Goal: Feedback & Contribution: Submit feedback/report problem

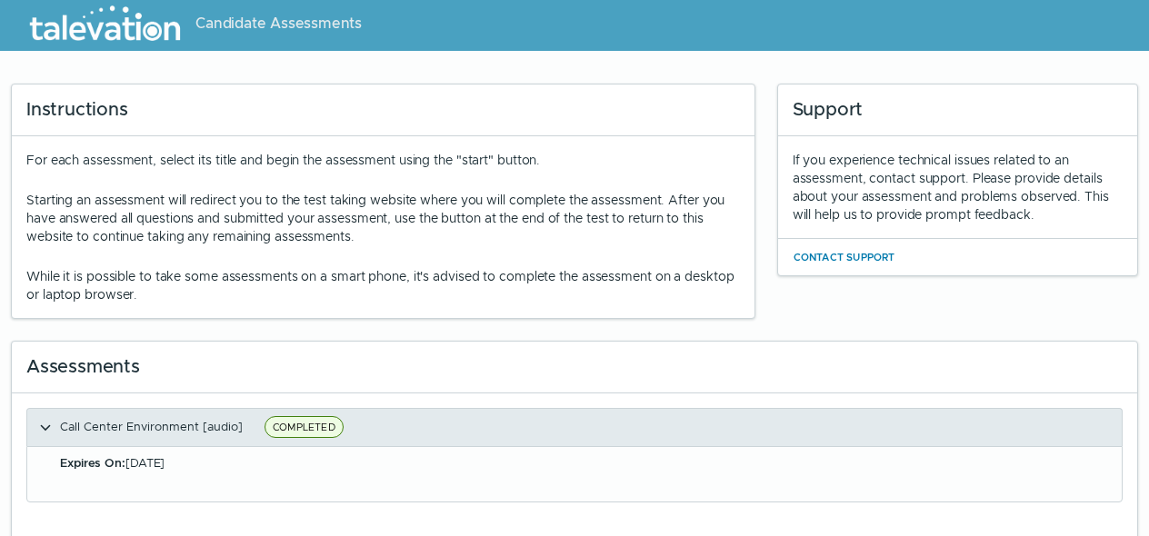
click at [337, 416] on span "COMPLETED" at bounding box center [304, 427] width 79 height 22
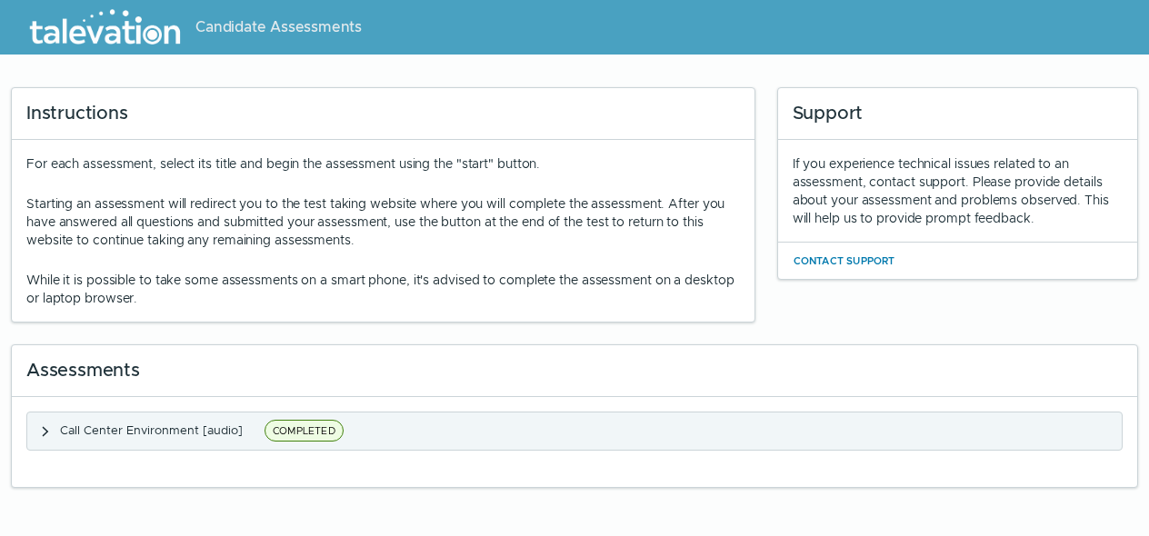
click at [316, 425] on span "COMPLETED" at bounding box center [304, 431] width 79 height 22
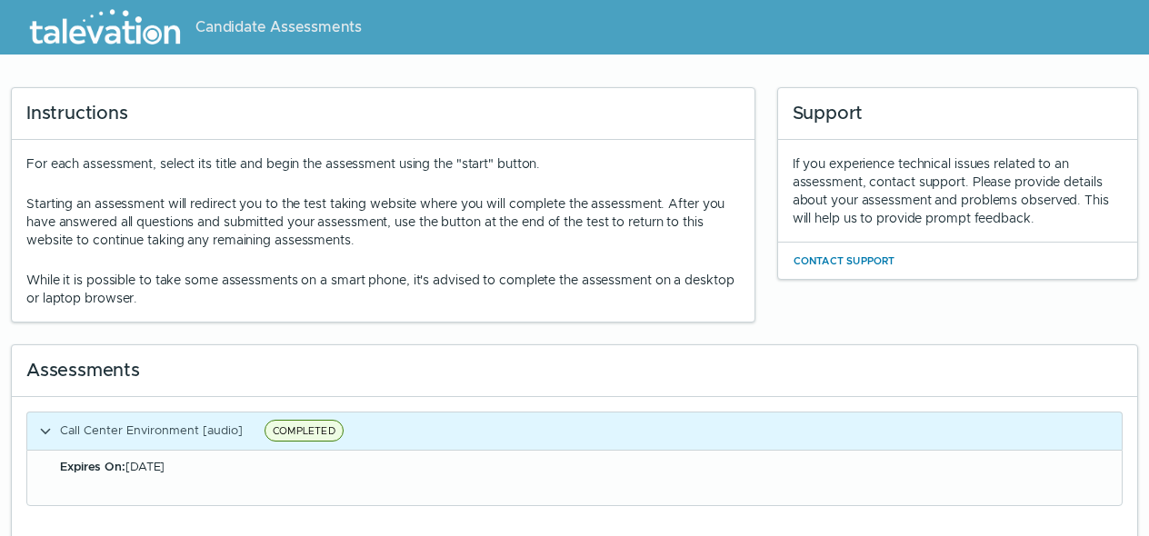
click at [159, 470] on span "Expires On: [DATE]" at bounding box center [112, 466] width 105 height 15
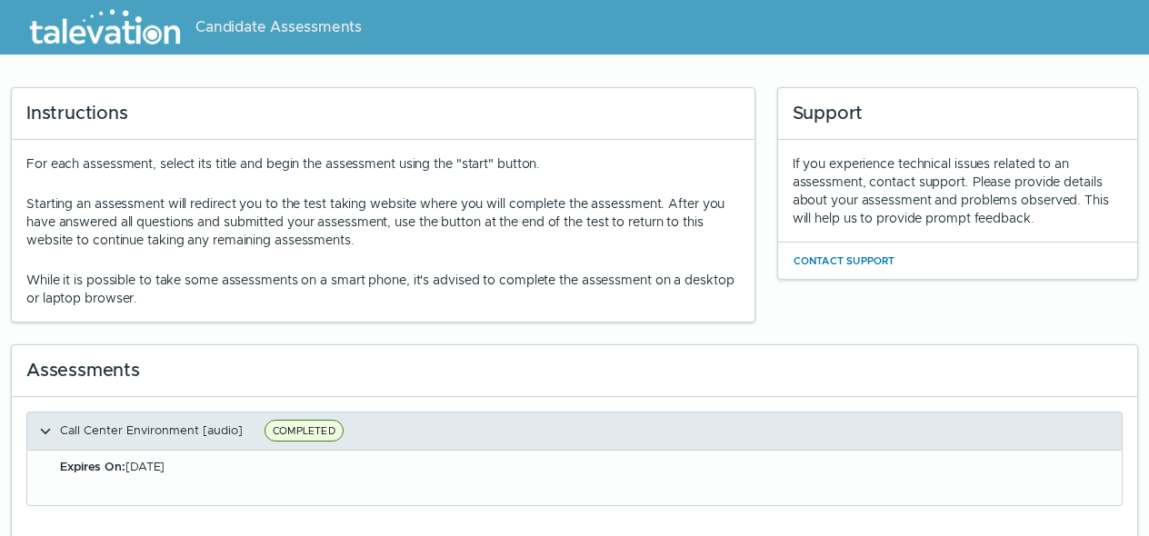
click at [71, 431] on span "Call Center Environment [audio]" at bounding box center [151, 430] width 183 height 15
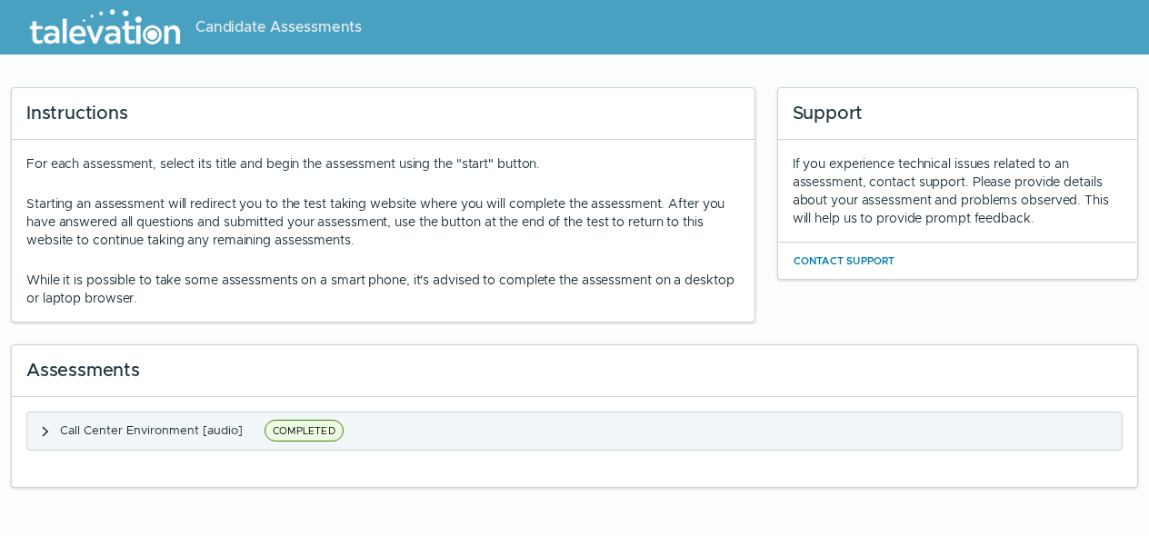
click at [246, 437] on clr-accordion-title "Call Center Environment [audio] COMPLETED" at bounding box center [204, 431] width 289 height 23
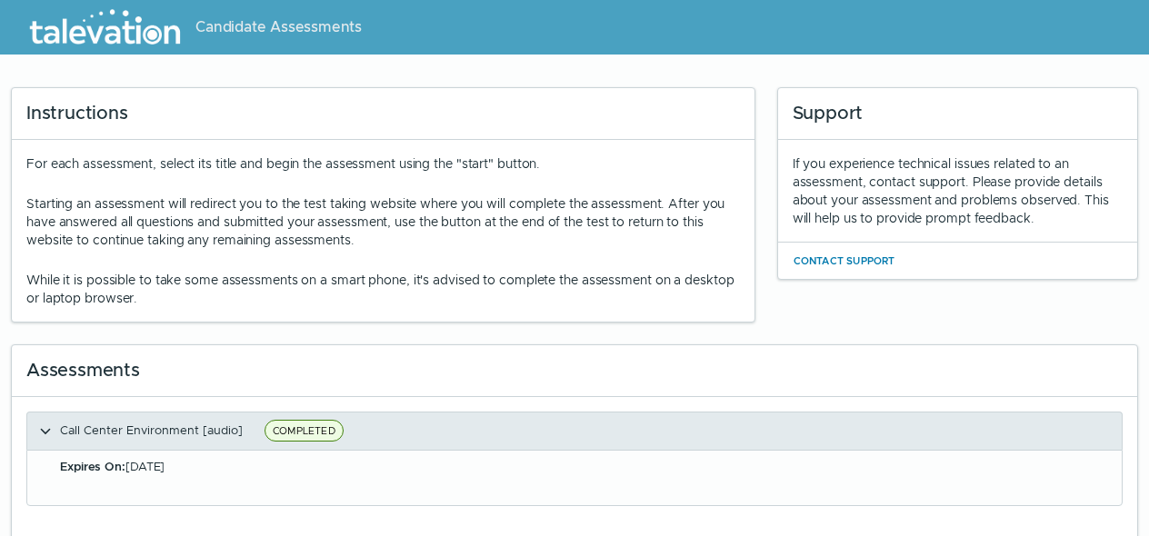
click at [292, 437] on span "COMPLETED" at bounding box center [304, 431] width 79 height 22
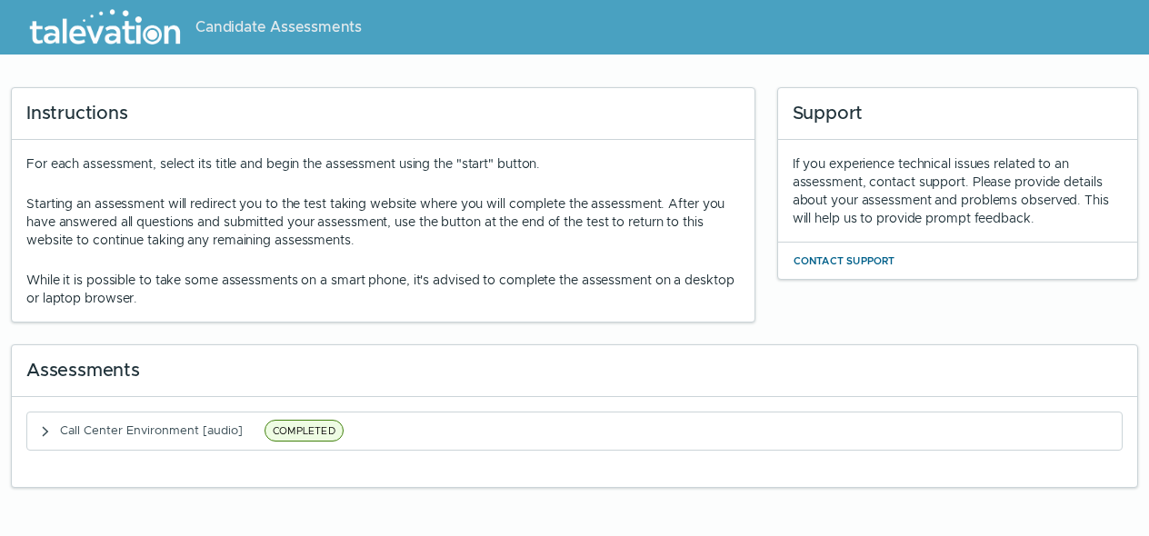
click at [855, 261] on button "Contact Support" at bounding box center [845, 261] width 104 height 22
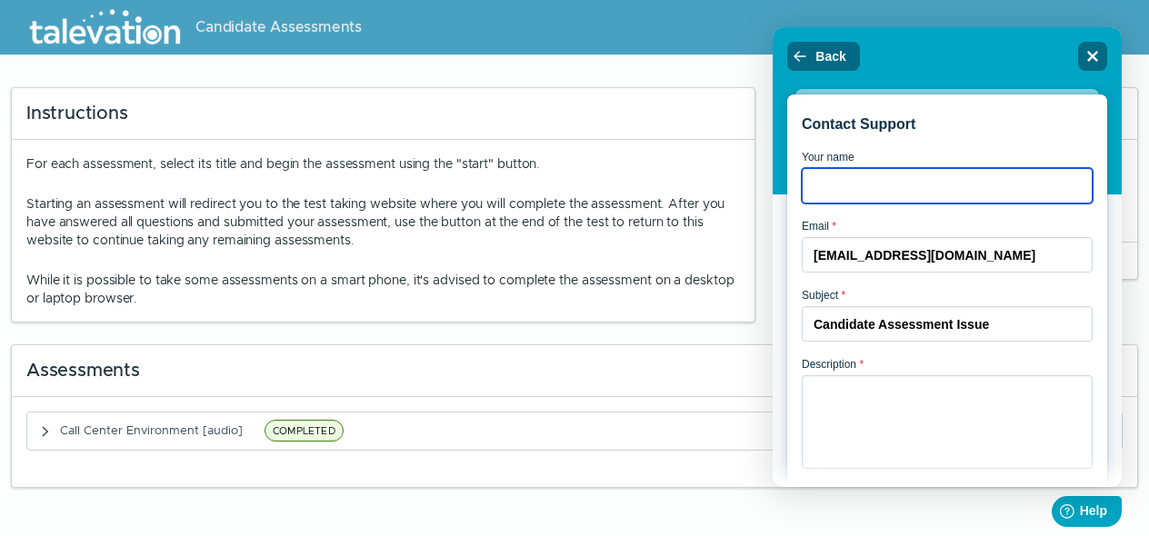
click at [855, 191] on input "Your name" at bounding box center [947, 185] width 291 height 35
type input "Meti"
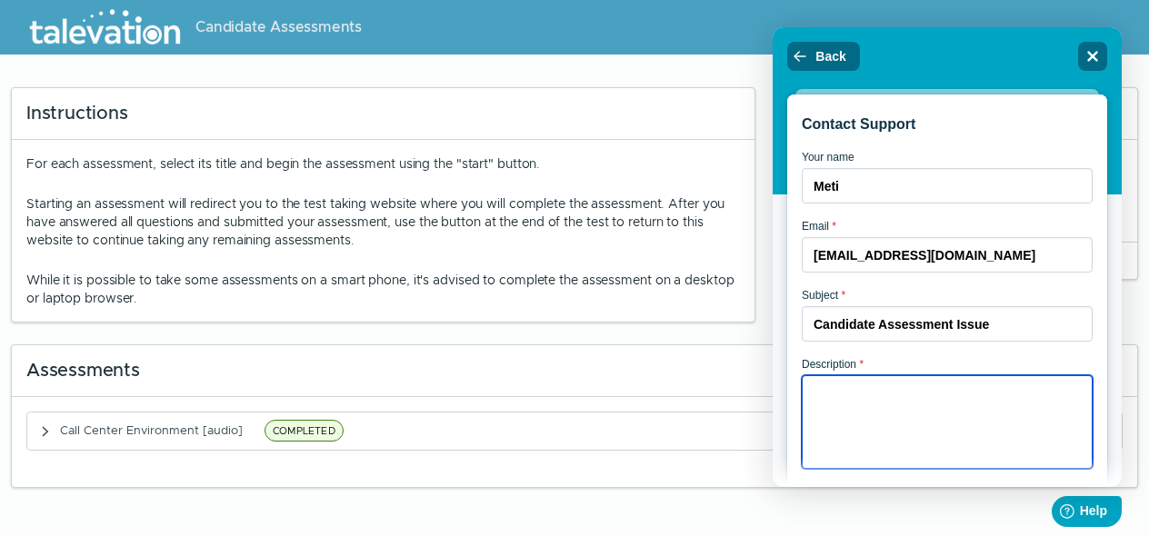
click at [867, 390] on textarea "Description *" at bounding box center [947, 422] width 291 height 94
type textarea "The test shut down on me."
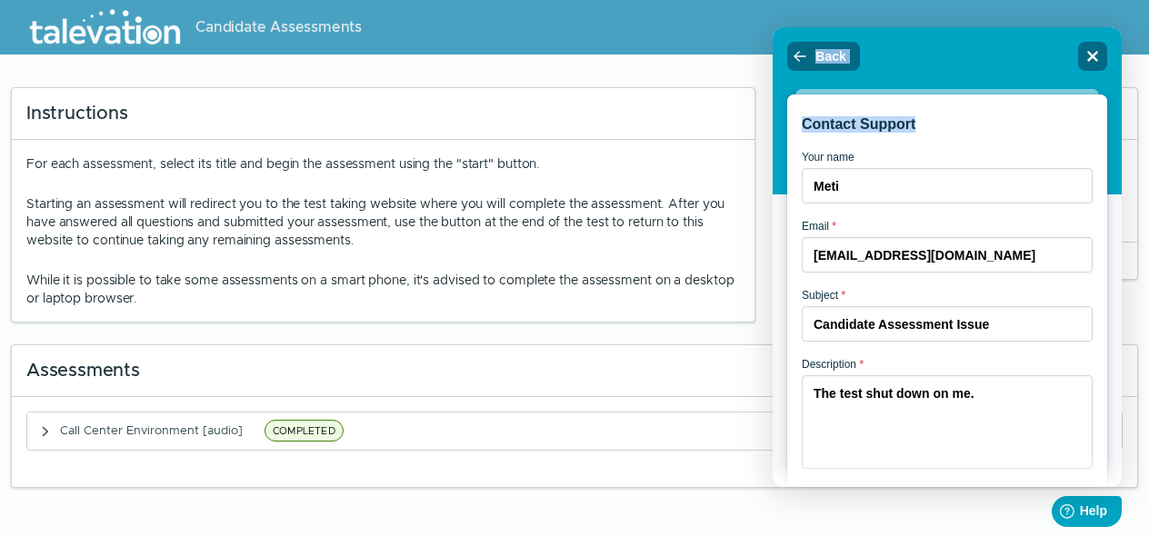
scroll to position [81, 0]
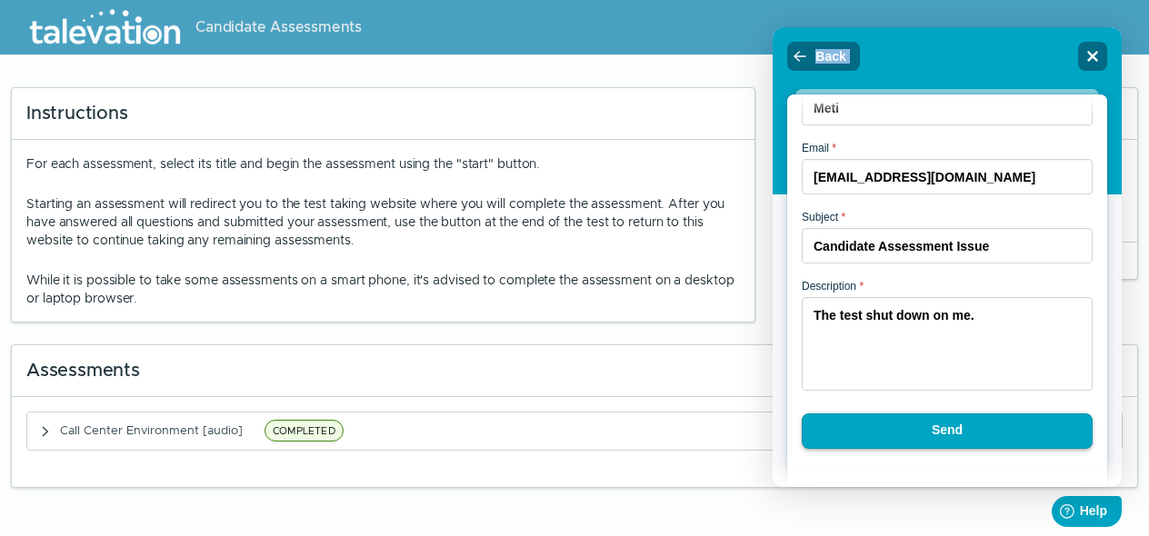
drag, startPoint x: 947, startPoint y: 130, endPoint x: 815, endPoint y: 510, distance: 402.5
click at [815, 35] on html "Back Close Contact Support Your name Meti Email * [EMAIL_ADDRESS][DOMAIN_NAME] …" at bounding box center [947, 30] width 349 height 7
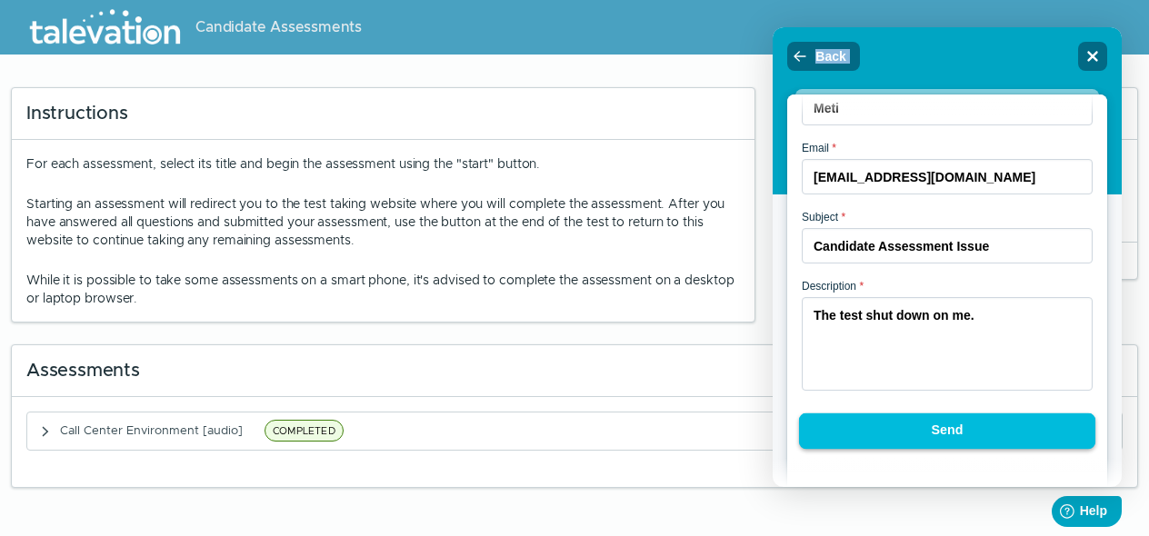
click at [916, 432] on button "Send" at bounding box center [947, 432] width 296 height 36
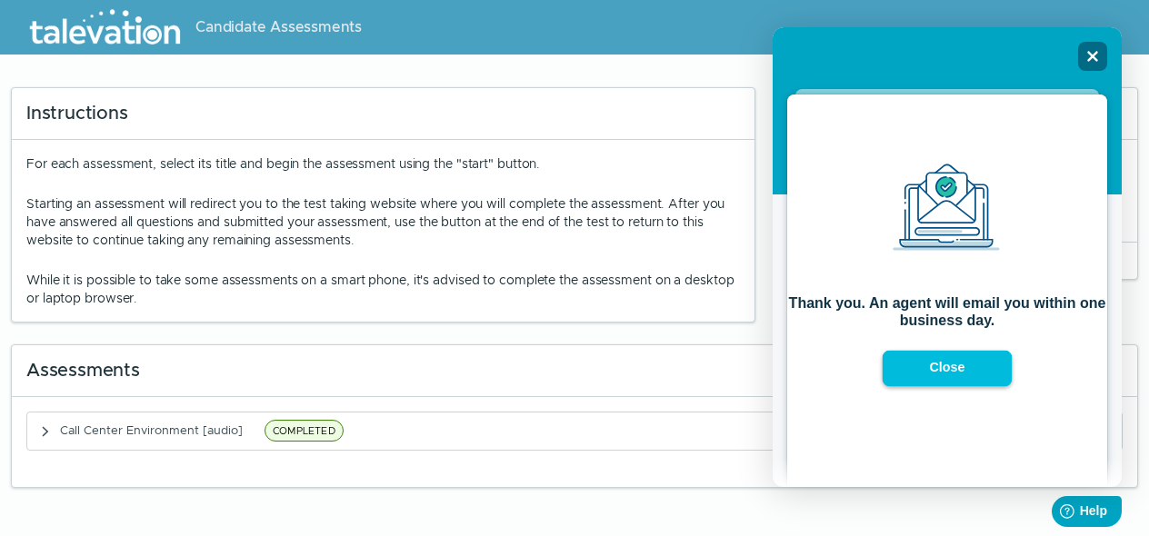
click at [925, 356] on button "Close" at bounding box center [948, 369] width 130 height 36
